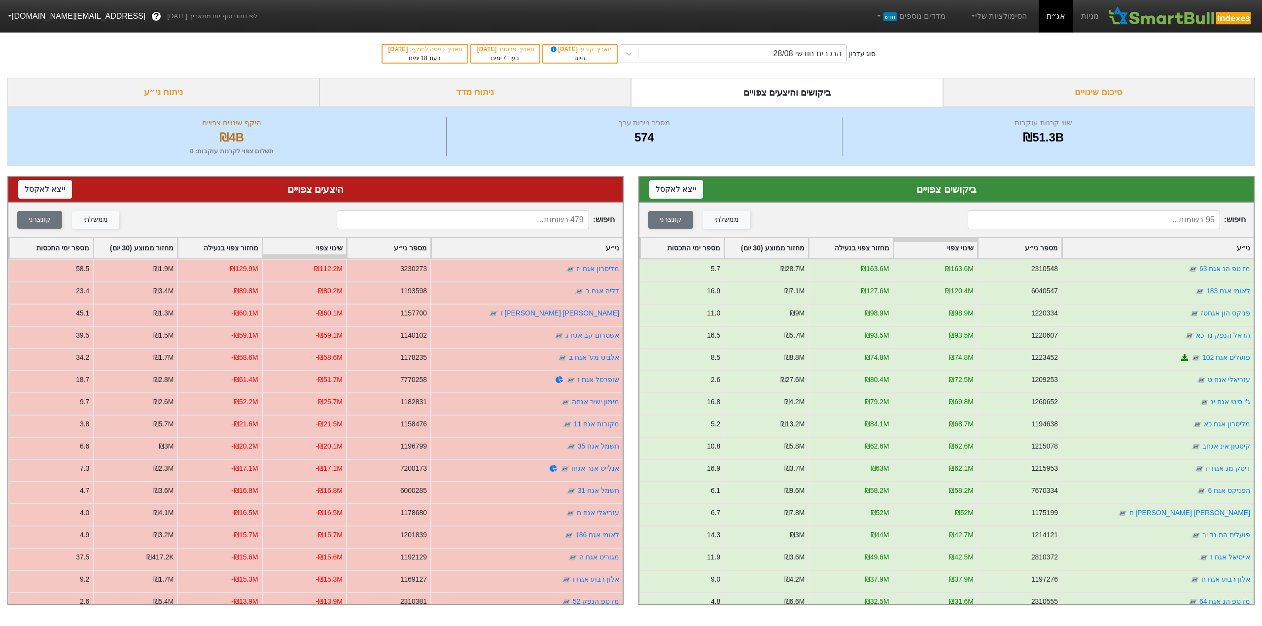
click at [497, 81] on div "ניתוח מדד" at bounding box center [475, 92] width 312 height 29
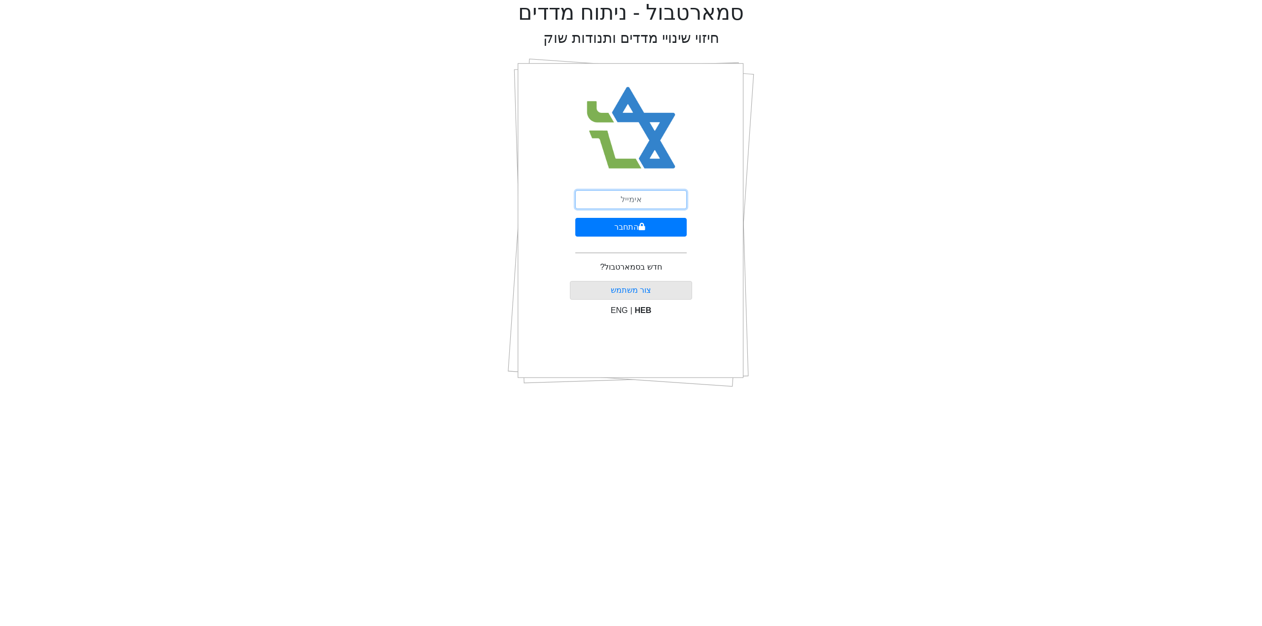
click at [632, 200] on input "email" at bounding box center [630, 199] width 111 height 19
click at [617, 206] on input "דיולן" at bounding box center [630, 199] width 111 height 19
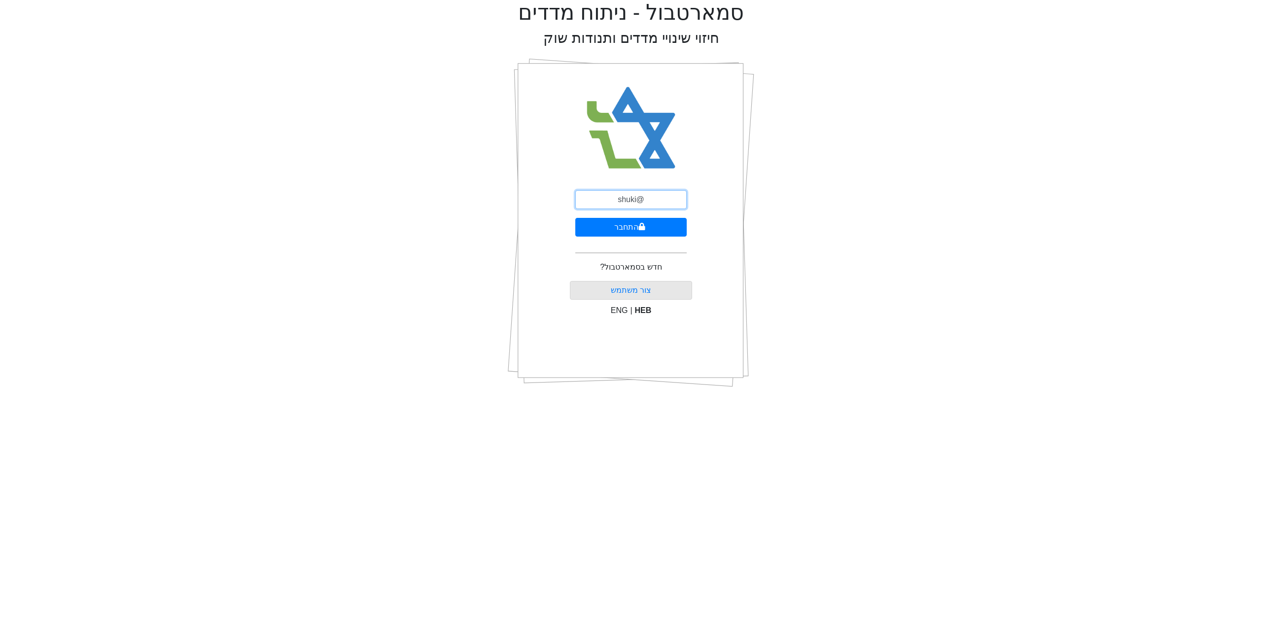
type input "[EMAIL_ADDRESS][DOMAIN_NAME]"
click at [638, 226] on icon "submit" at bounding box center [641, 227] width 7 height 8
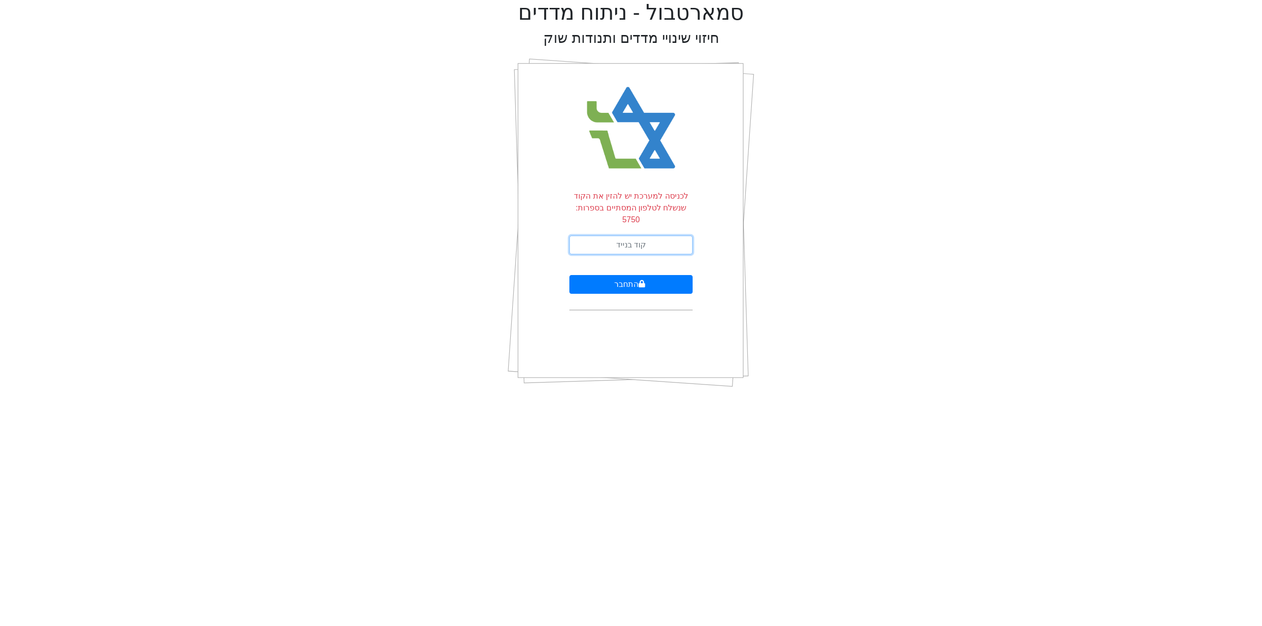
click at [648, 236] on input "text" at bounding box center [630, 245] width 123 height 19
type input "061199"
click at [632, 275] on button "התחבר" at bounding box center [630, 284] width 123 height 19
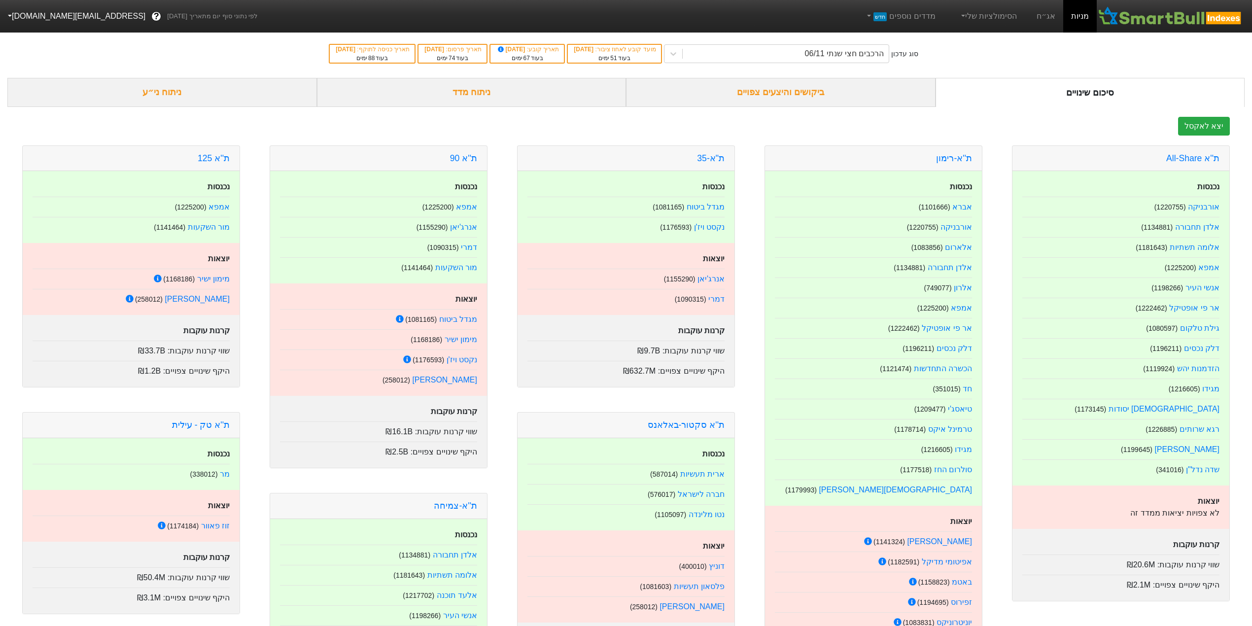
click at [773, 97] on div "ביקושים והיצעים צפויים" at bounding box center [780, 92] width 309 height 29
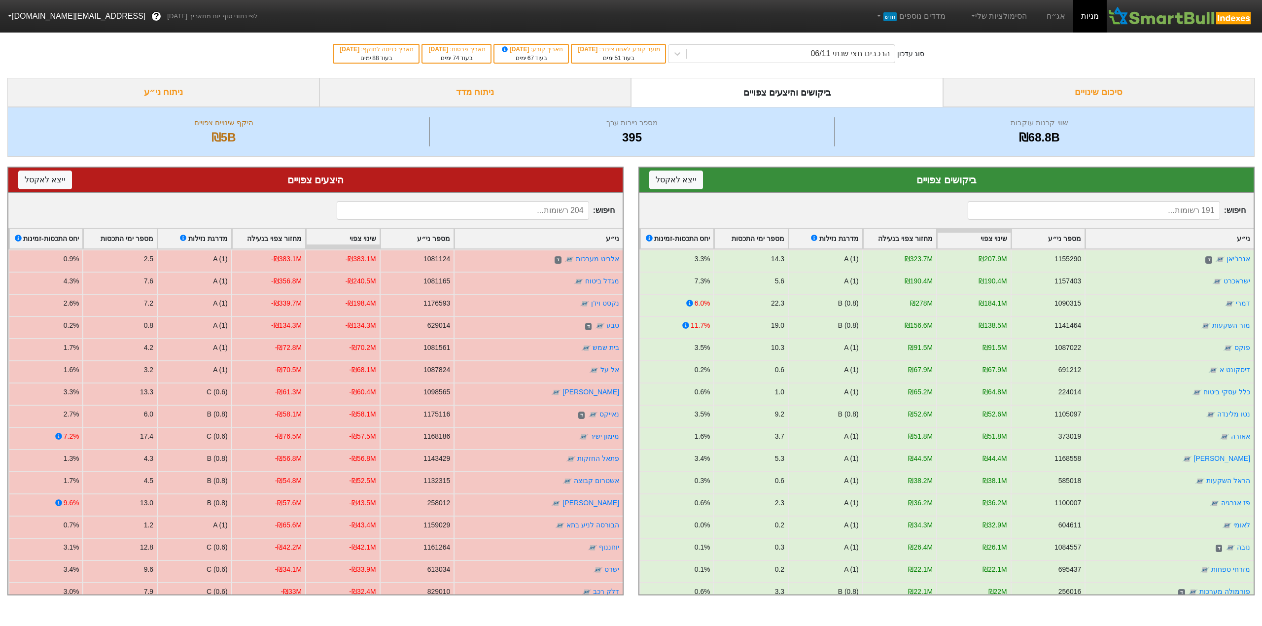
click at [497, 87] on div "ניתוח מדד" at bounding box center [475, 92] width 312 height 29
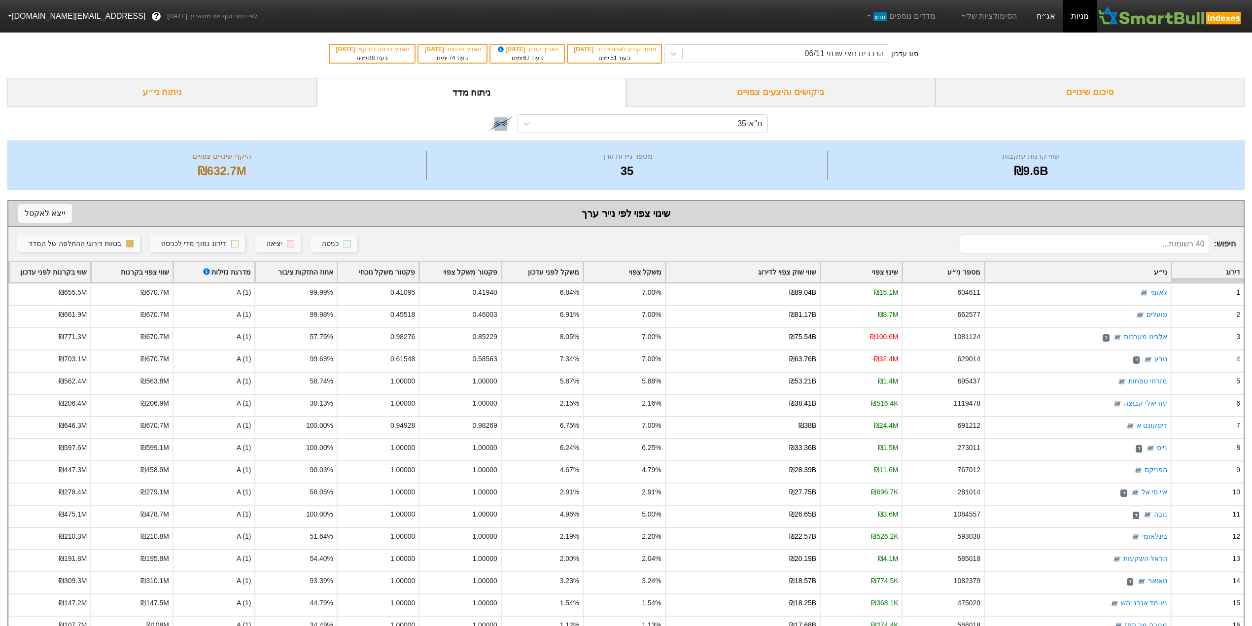
click at [1038, 14] on link "אג״ח" at bounding box center [1046, 16] width 34 height 33
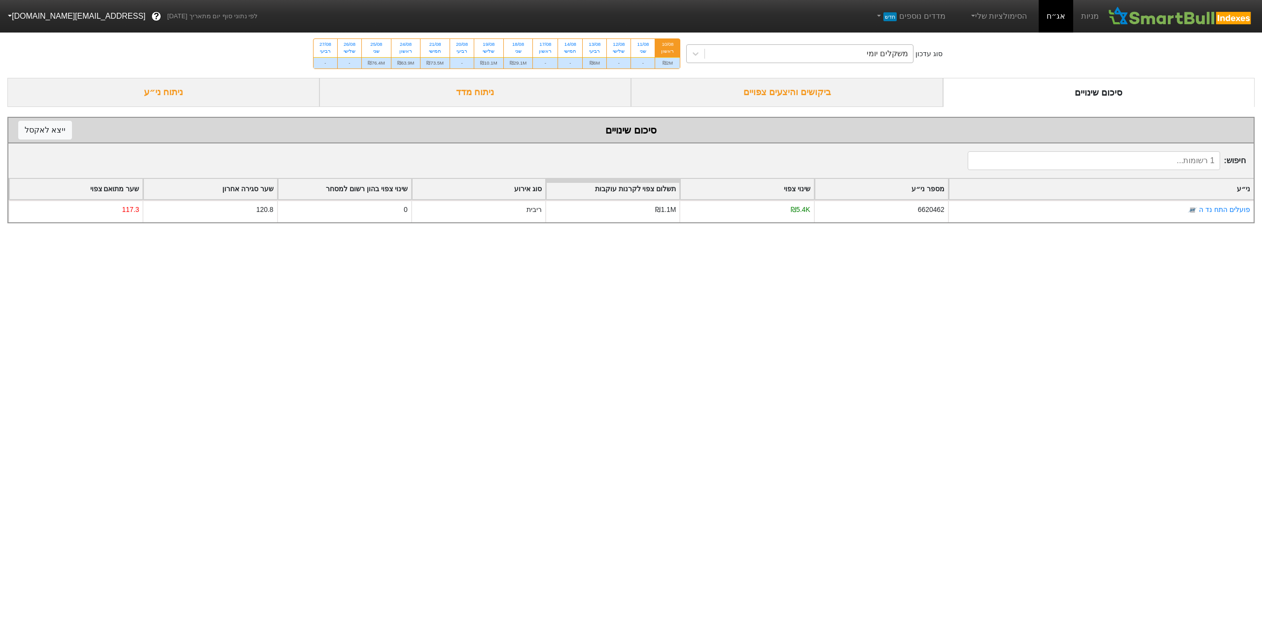
click at [826, 58] on div "משקלים יומי" at bounding box center [809, 54] width 208 height 18
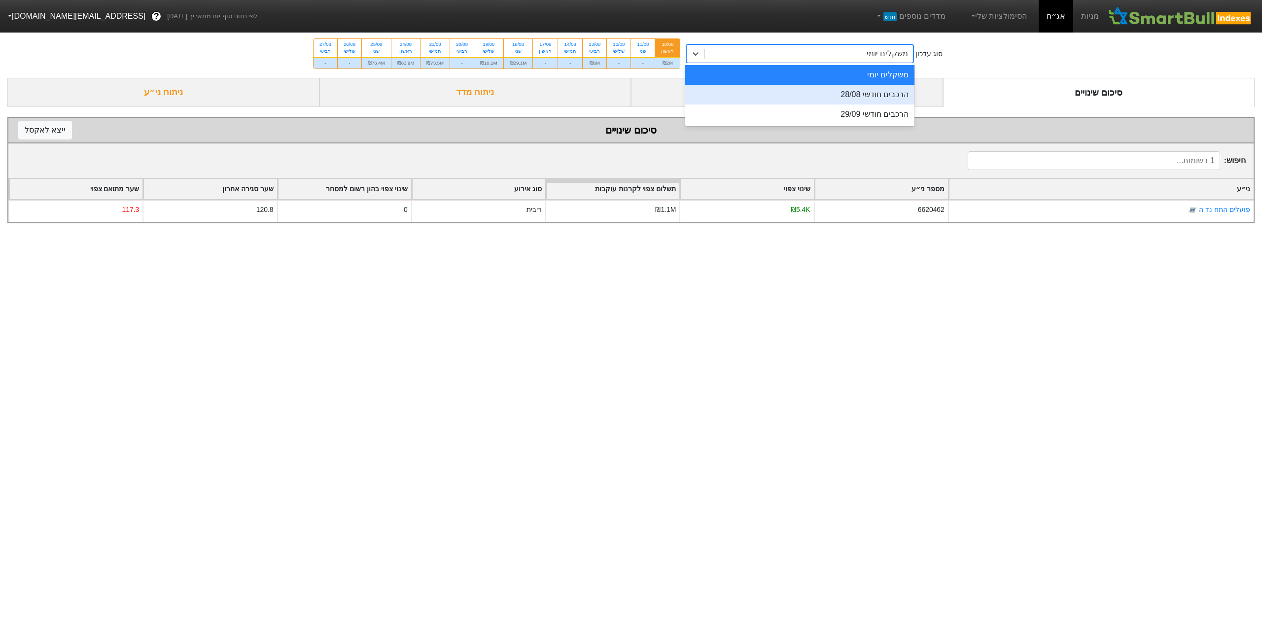
click at [827, 93] on div "הרכבים חודשי 28/08" at bounding box center [799, 95] width 229 height 20
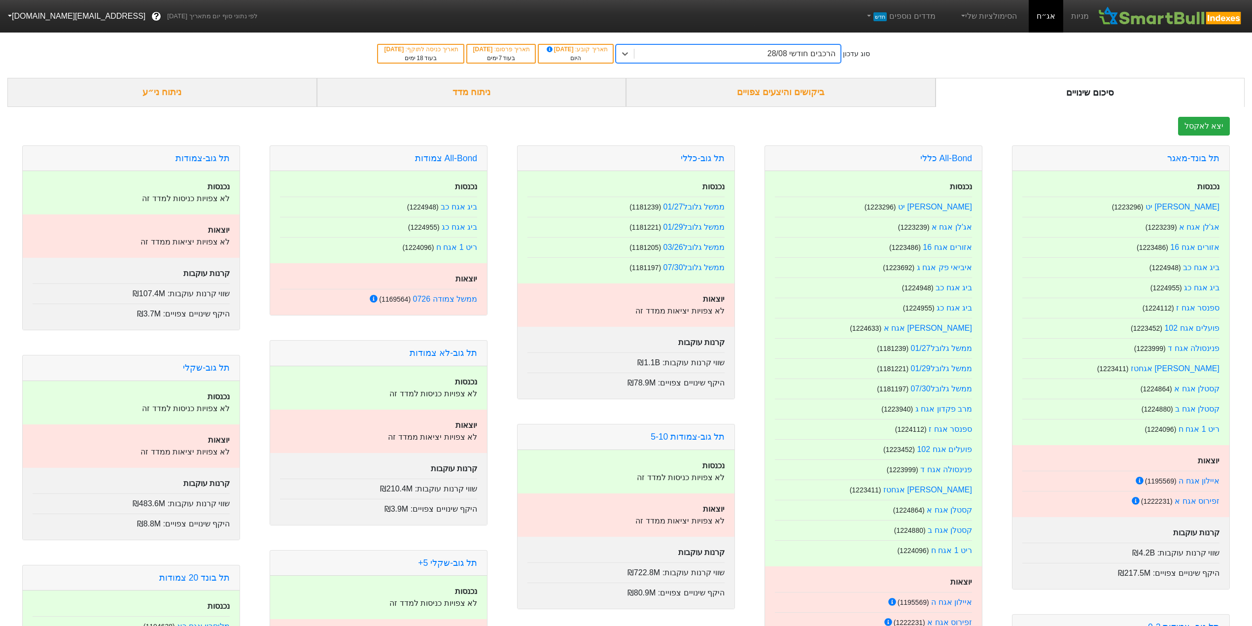
click at [444, 93] on div "ניתוח מדד" at bounding box center [471, 92] width 309 height 29
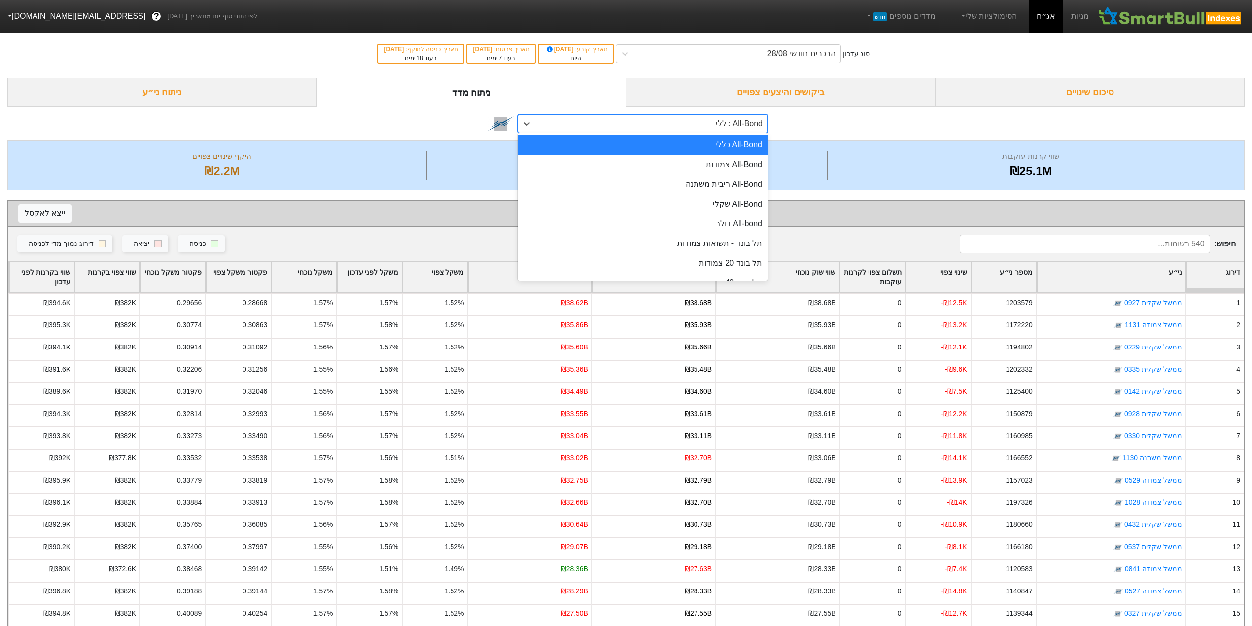
click at [579, 128] on div "All-Bond כללי" at bounding box center [651, 124] width 231 height 18
click at [672, 265] on div "תל בונד 20 צמודות" at bounding box center [642, 263] width 250 height 20
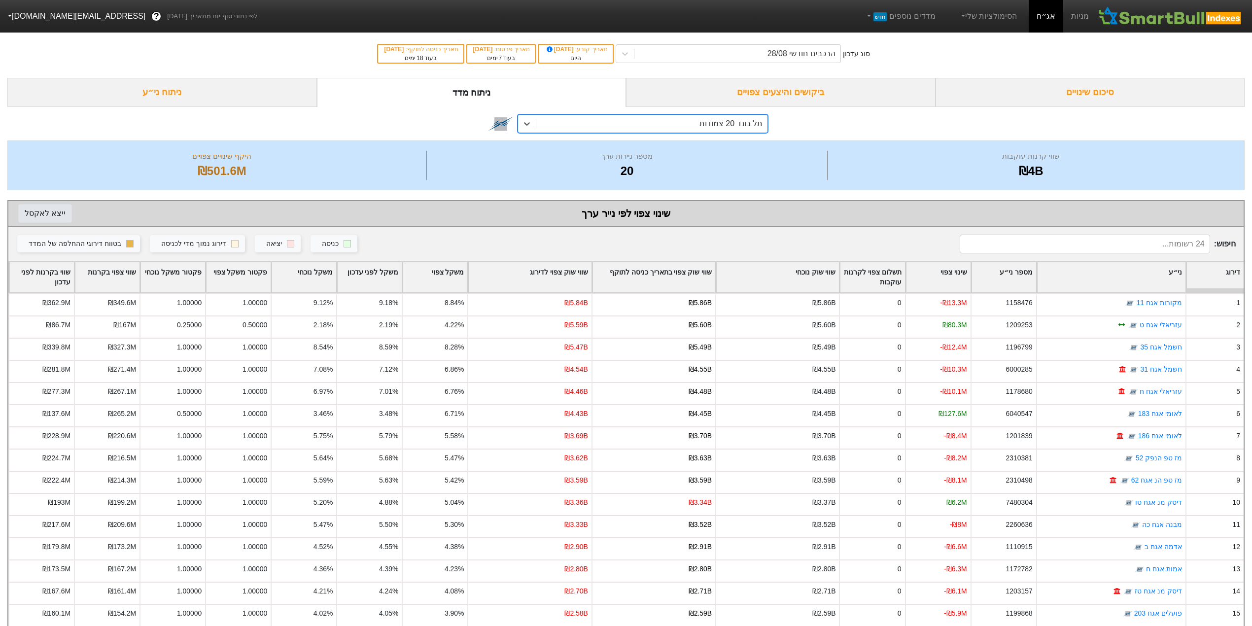
click at [44, 215] on button "ייצא ל אקסל" at bounding box center [45, 213] width 54 height 19
